Goal: Transaction & Acquisition: Obtain resource

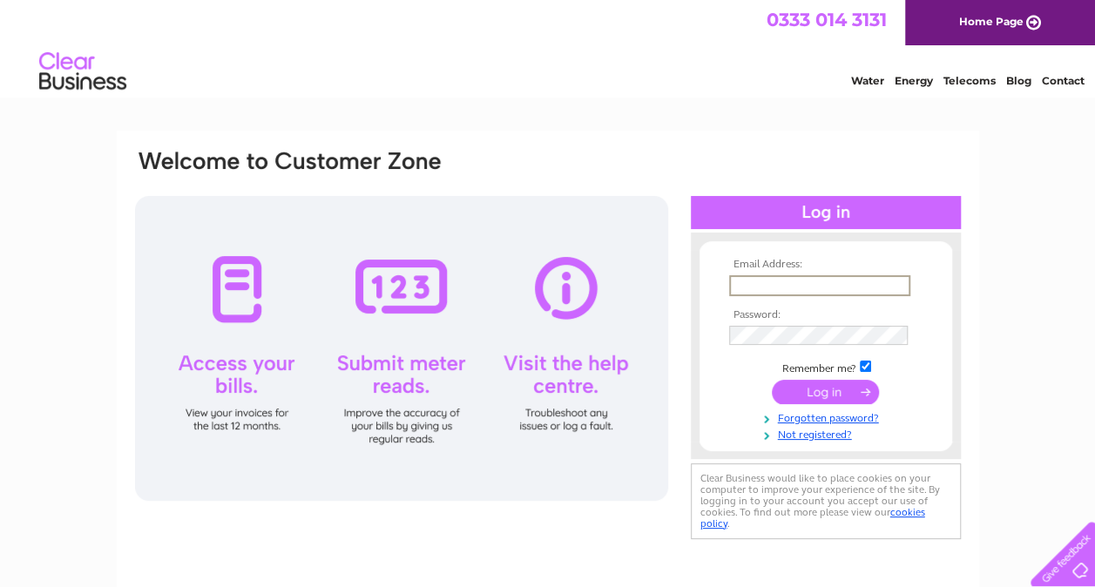
click at [756, 275] on input "text" at bounding box center [819, 285] width 181 height 21
type input "thiva100@yahoo.co.uk"
click at [772, 381] on input "submit" at bounding box center [825, 393] width 107 height 24
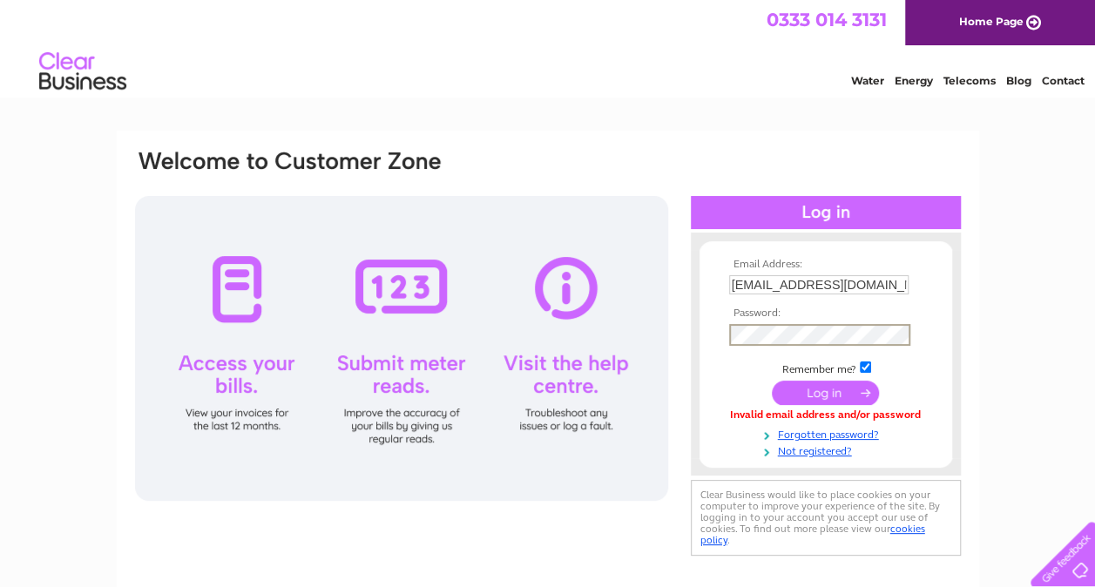
click at [772, 381] on input "submit" at bounding box center [825, 393] width 107 height 24
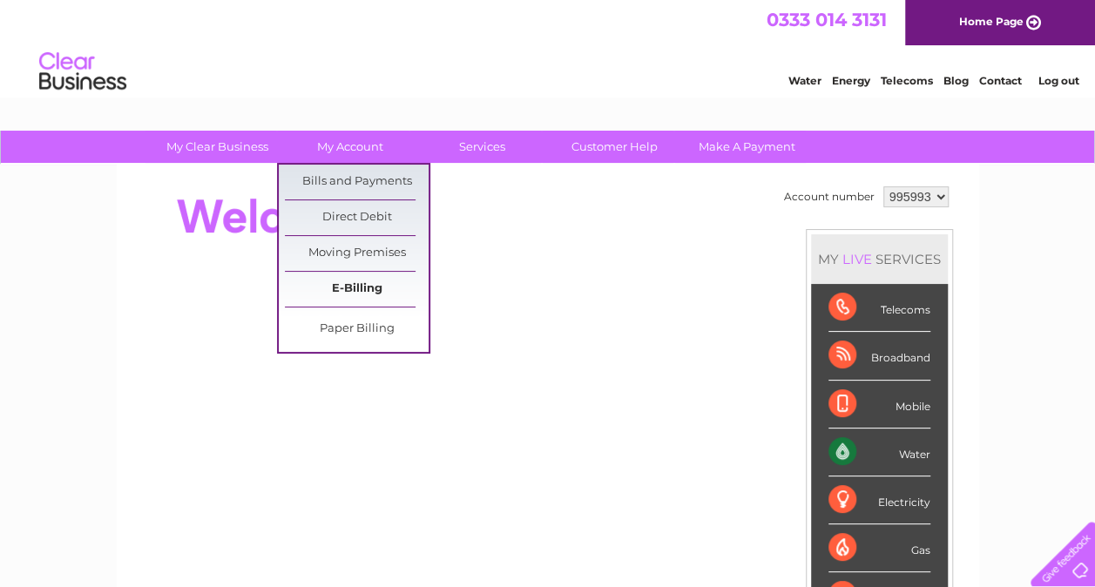
click at [357, 282] on link "E-Billing" at bounding box center [357, 289] width 144 height 35
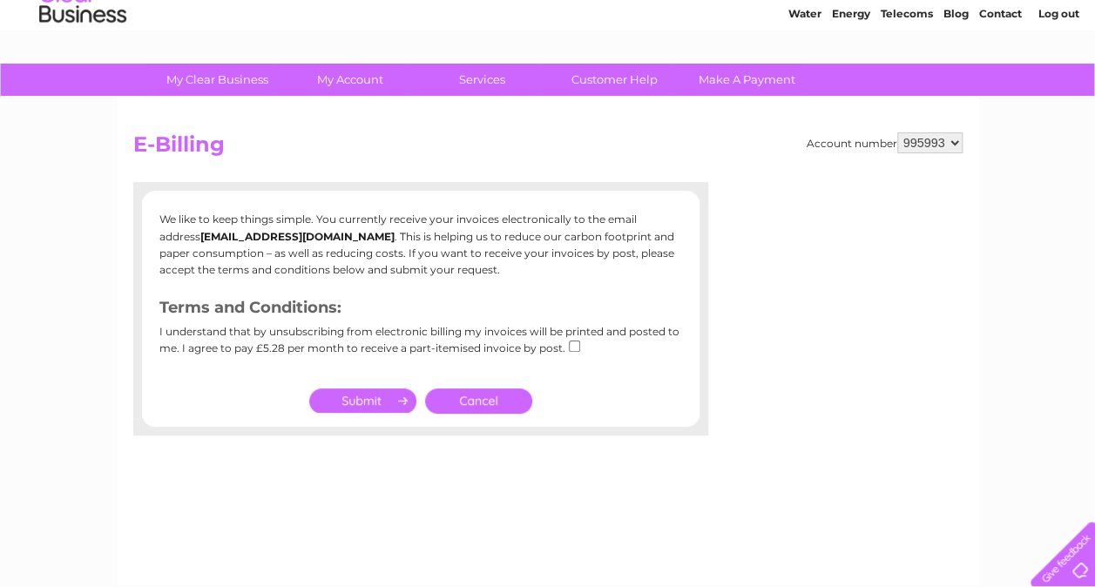
scroll to position [73, 0]
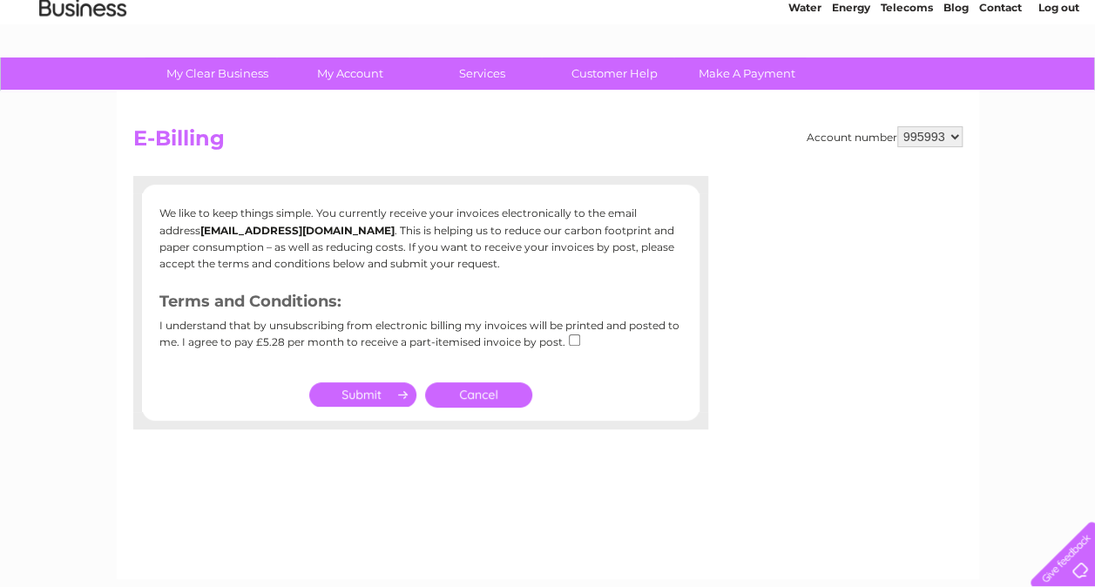
click at [470, 395] on link "Cancel" at bounding box center [478, 394] width 107 height 25
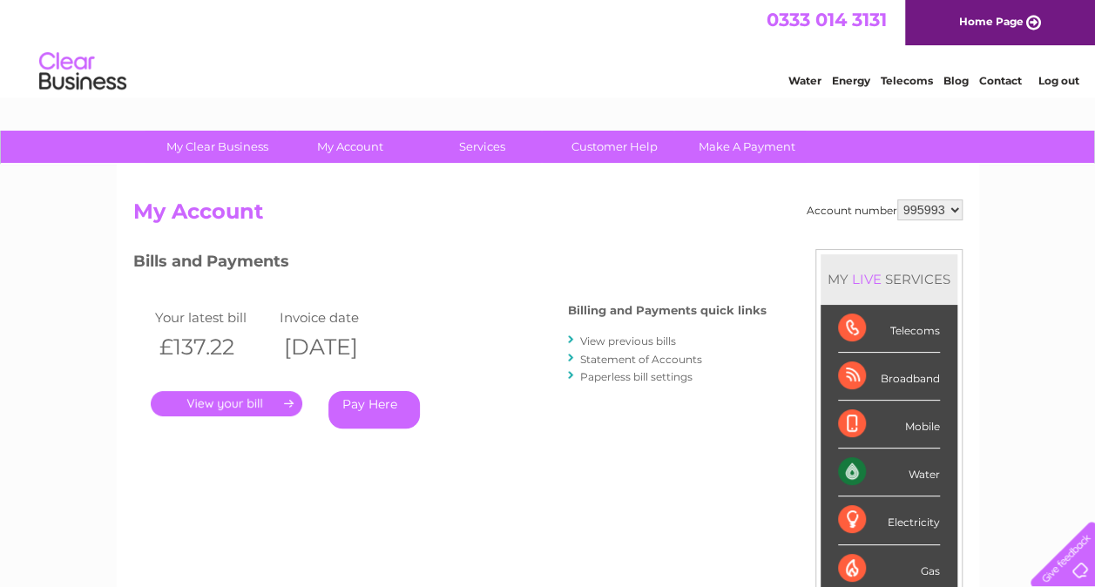
click at [225, 410] on link "." at bounding box center [227, 403] width 152 height 25
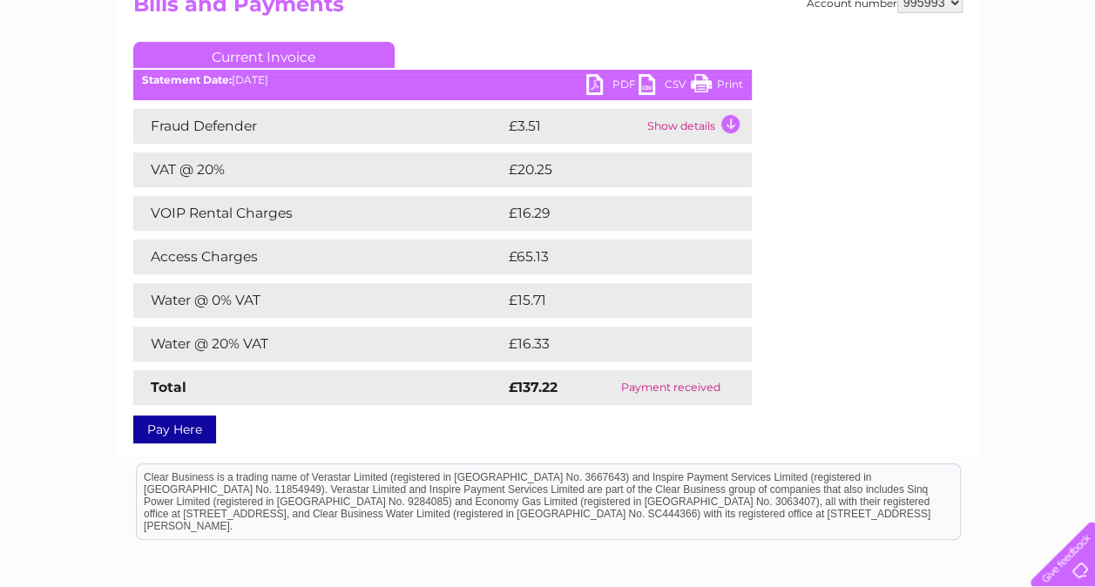
scroll to position [208, 0]
click at [593, 82] on link "PDF" at bounding box center [612, 85] width 52 height 25
